Goal: Task Accomplishment & Management: Manage account settings

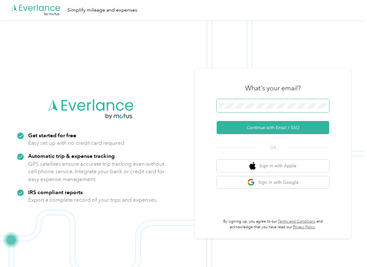
click at [239, 111] on span at bounding box center [272, 105] width 112 height 13
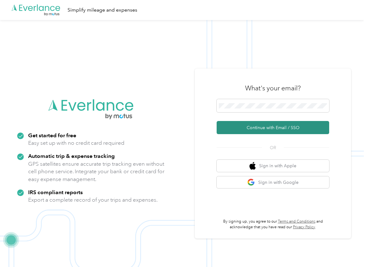
click at [228, 128] on button "Continue with Email / SSO" at bounding box center [272, 127] width 112 height 13
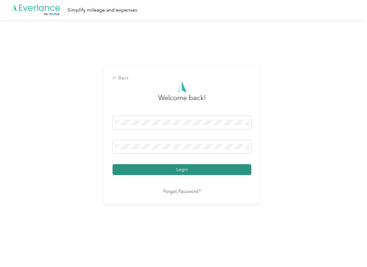
click at [139, 166] on button "Login" at bounding box center [181, 169] width 139 height 11
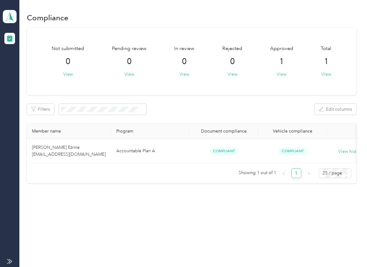
click at [163, 104] on div "Filters Edit columns" at bounding box center [191, 109] width 329 height 11
click at [13, 17] on icon at bounding box center [9, 16] width 9 height 9
click at [27, 63] on div "Log out" at bounding box center [20, 65] width 24 height 7
